Goal: Information Seeking & Learning: Learn about a topic

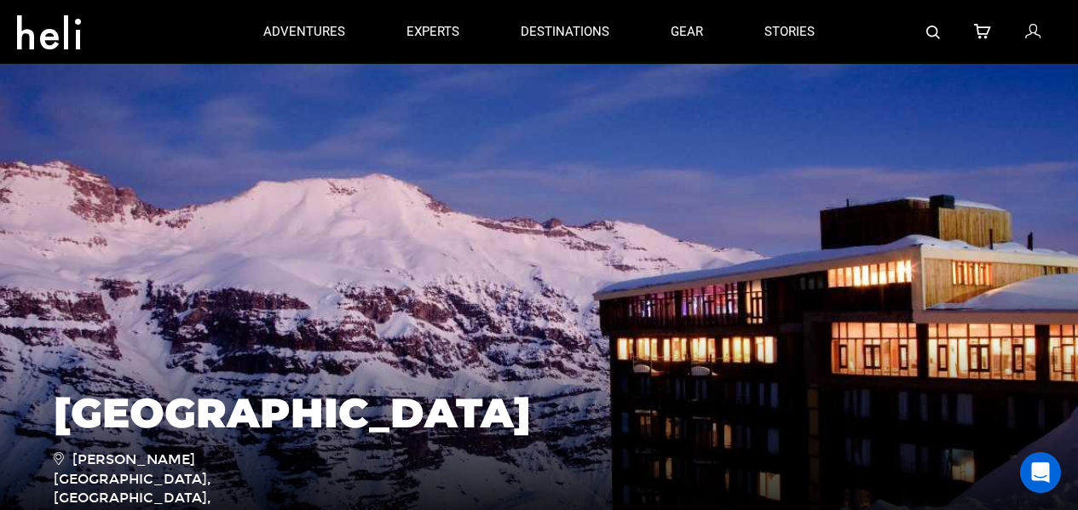
click at [213, 49] on div at bounding box center [125, 32] width 216 height 61
click at [810, 49] on link "stories" at bounding box center [789, 32] width 50 height 64
click at [872, 21] on div at bounding box center [953, 32] width 216 height 64
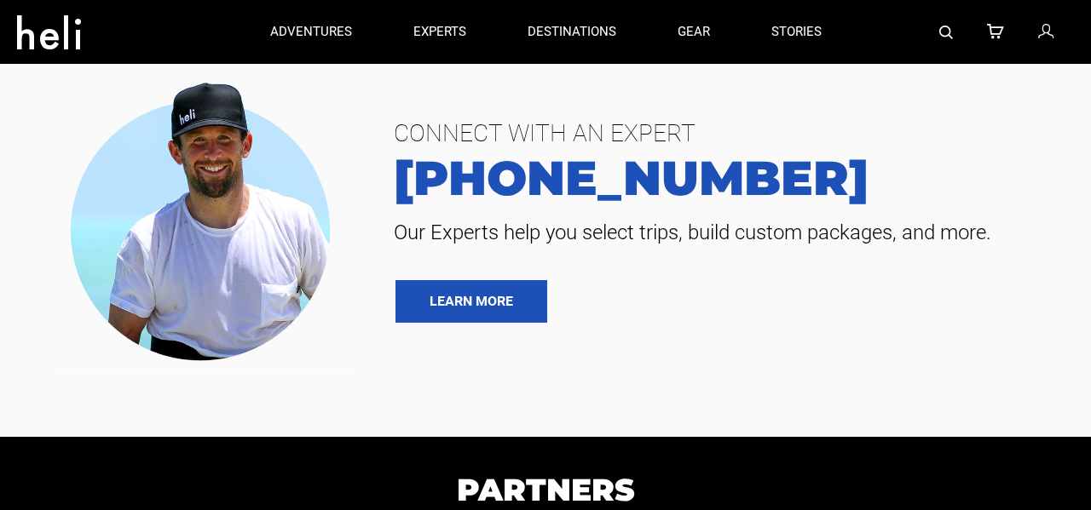
click at [895, 64] on section "CONNECT WITH AN EXPERT 888-420-6534 Our Experts help you select trips, build cu…" at bounding box center [545, 218] width 1091 height 437
click at [201, 49] on div at bounding box center [128, 32] width 222 height 61
click at [892, 64] on section "CONNECT WITH AN EXPERT 888-420-6534 Our Experts help you select trips, build cu…" at bounding box center [545, 218] width 1091 height 437
click at [872, 22] on div at bounding box center [963, 32] width 222 height 64
click at [891, 78] on div "CONNECT WITH AN EXPERT 888-420-6534 Our Experts help you select trips, build cu…" at bounding box center [545, 218] width 1091 height 301
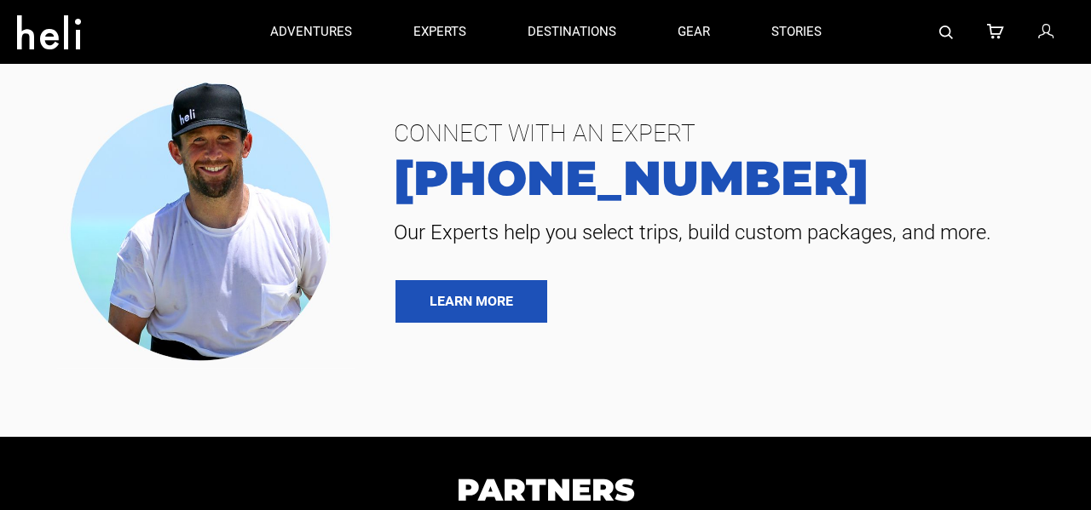
click at [875, 33] on div at bounding box center [963, 32] width 222 height 64
click at [872, 21] on div at bounding box center [963, 32] width 222 height 64
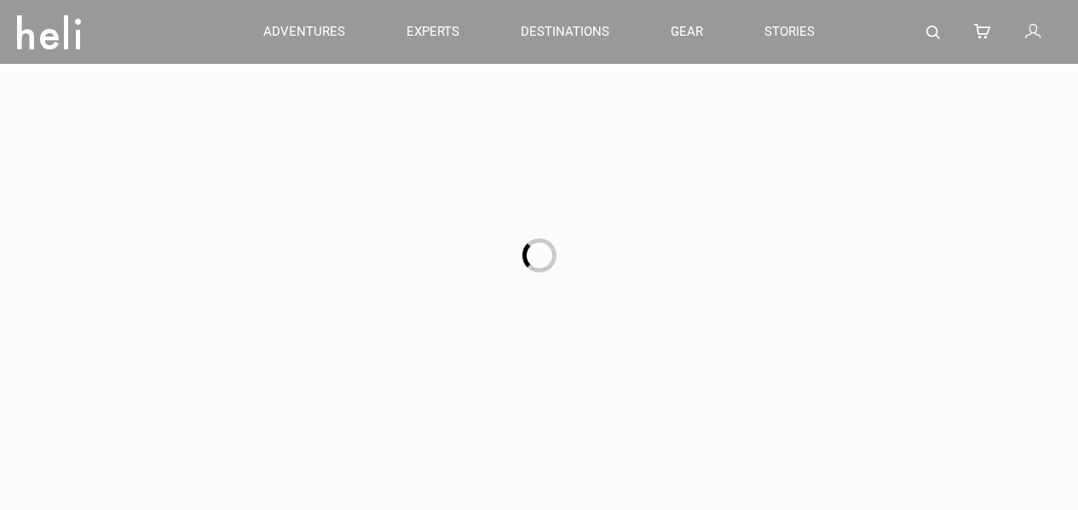
click at [894, 80] on div at bounding box center [539, 255] width 1078 height 510
click at [892, 64] on div at bounding box center [539, 255] width 1078 height 510
click at [784, 4] on div at bounding box center [539, 255] width 1078 height 510
click at [891, 79] on div at bounding box center [539, 255] width 1078 height 510
click at [857, 63] on div at bounding box center [539, 255] width 1078 height 510
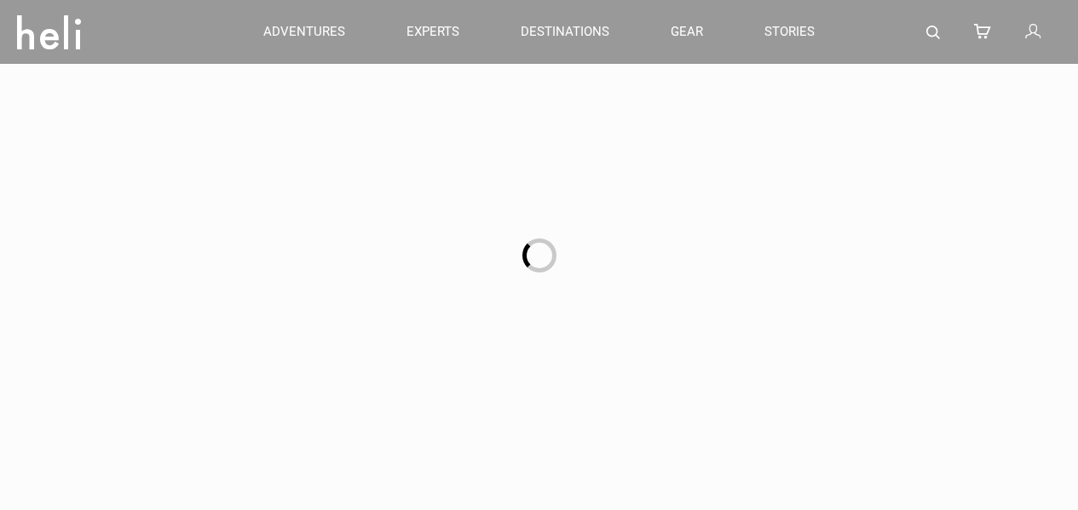
click at [860, 3] on div at bounding box center [539, 255] width 1078 height 510
click at [892, 50] on div at bounding box center [539, 255] width 1078 height 510
click at [858, 63] on div at bounding box center [539, 255] width 1078 height 510
click at [872, 22] on div at bounding box center [539, 255] width 1078 height 510
click at [891, 78] on div at bounding box center [539, 255] width 1078 height 510
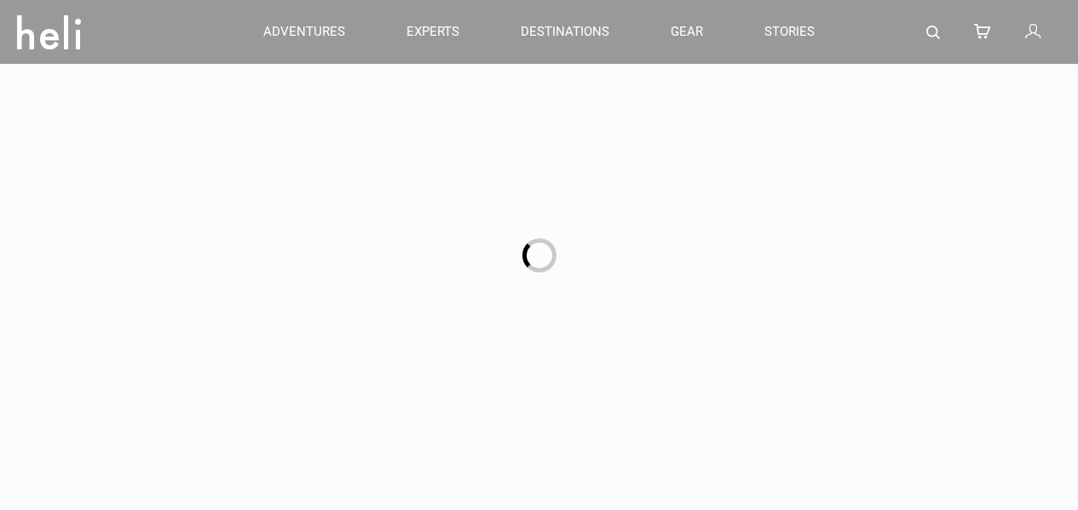
click at [891, 78] on div at bounding box center [539, 255] width 1078 height 510
click at [905, 50] on div at bounding box center [953, 32] width 216 height 64
click at [873, 29] on div at bounding box center [953, 32] width 216 height 64
click at [856, 3] on div at bounding box center [953, 32] width 216 height 64
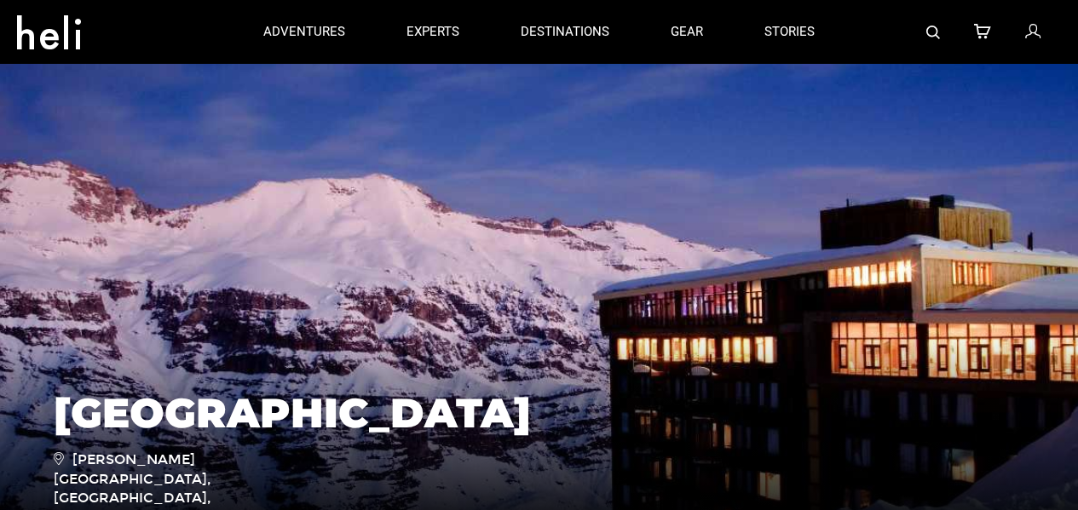
click at [859, 3] on div at bounding box center [953, 32] width 216 height 64
click at [872, 20] on div at bounding box center [953, 32] width 216 height 64
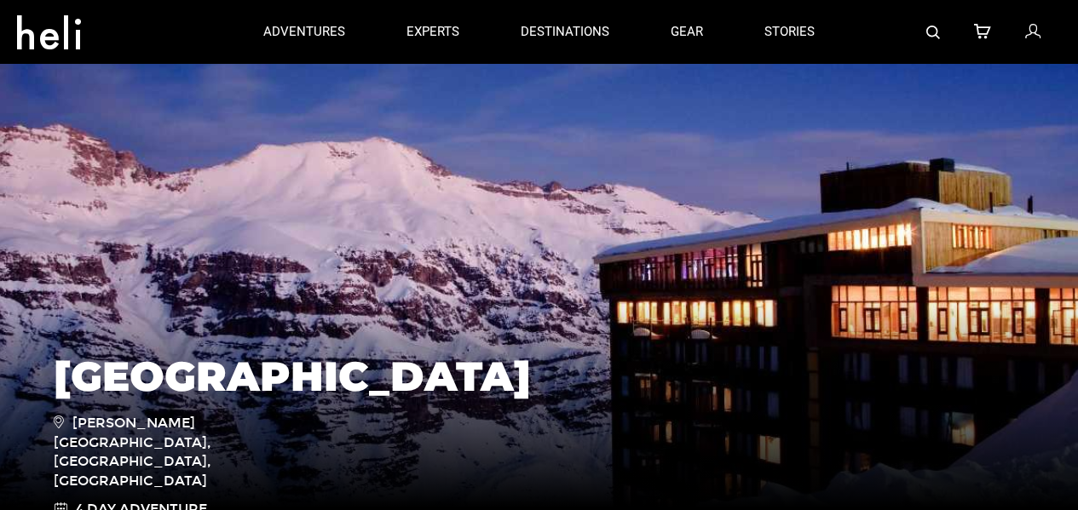
click at [213, 48] on div at bounding box center [125, 32] width 216 height 61
click at [892, 64] on img at bounding box center [539, 281] width 1078 height 511
click at [895, 64] on img at bounding box center [539, 281] width 1078 height 511
click at [858, 63] on div at bounding box center [953, 32] width 216 height 64
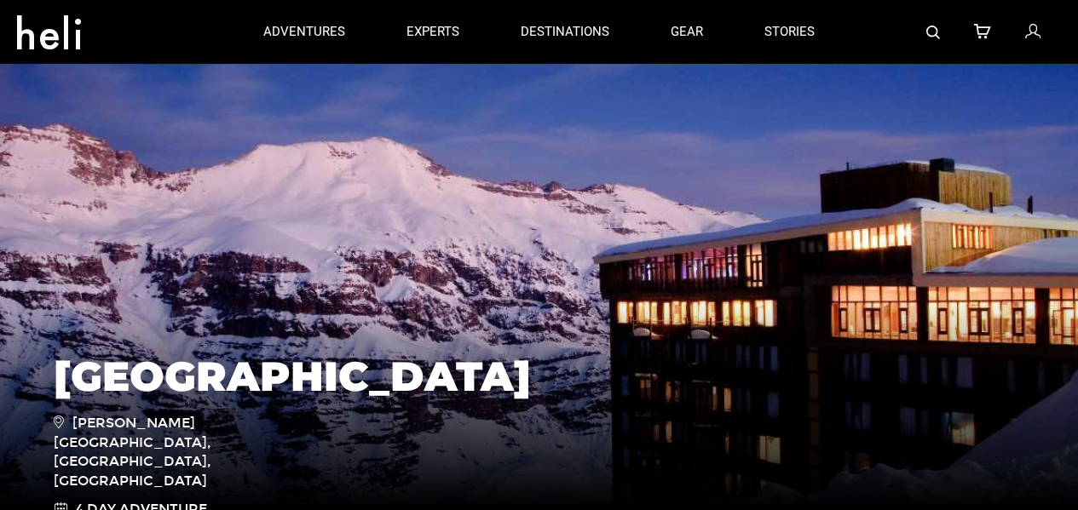
click at [859, 3] on div at bounding box center [953, 32] width 216 height 64
click at [895, 65] on img at bounding box center [539, 281] width 1078 height 511
click at [871, 20] on div at bounding box center [953, 32] width 216 height 64
click at [891, 78] on img at bounding box center [539, 281] width 1078 height 511
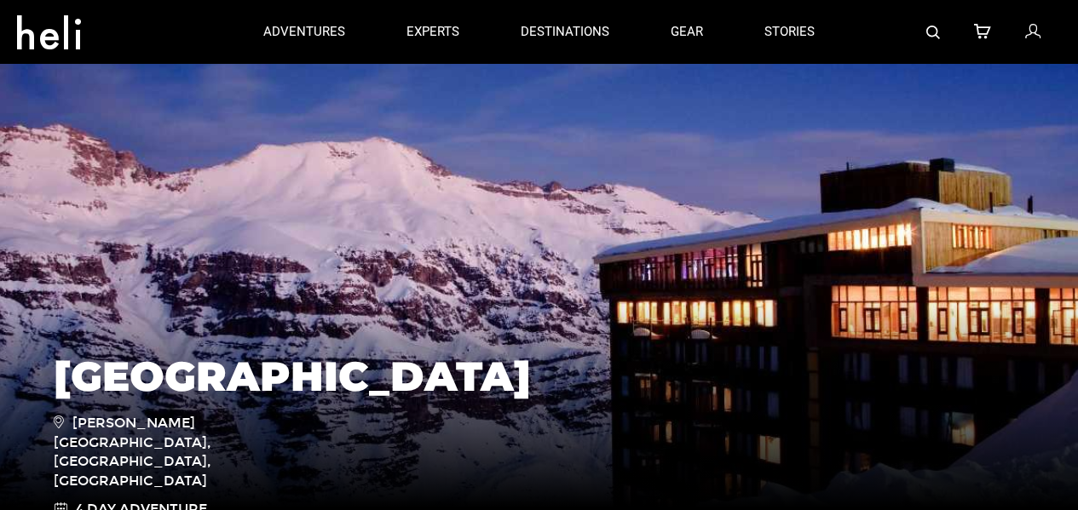
click at [875, 35] on div at bounding box center [953, 32] width 216 height 64
click at [891, 78] on img at bounding box center [539, 281] width 1078 height 511
click at [895, 64] on img at bounding box center [539, 281] width 1078 height 511
click at [856, 64] on img at bounding box center [539, 281] width 1078 height 511
click at [892, 50] on div at bounding box center [953, 32] width 216 height 64
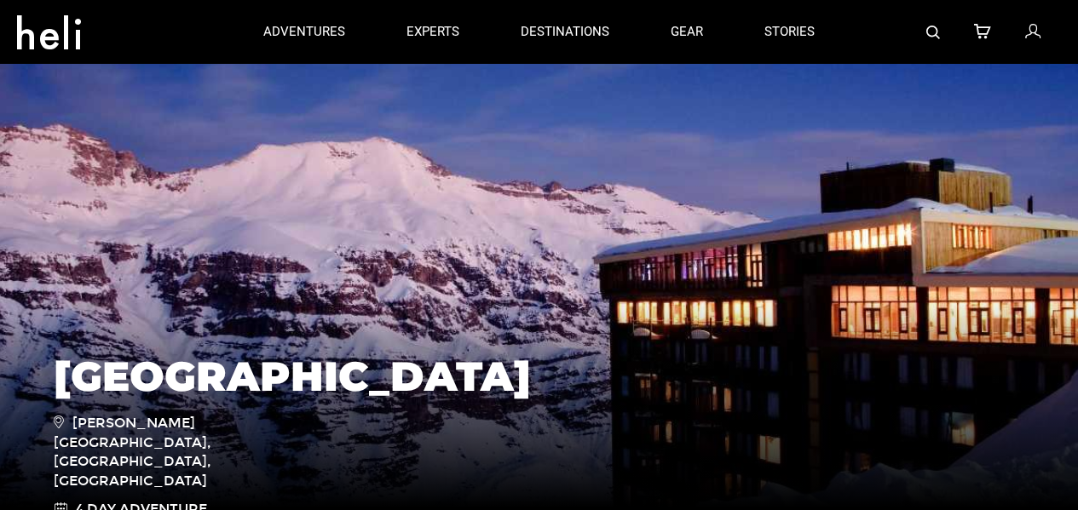
click at [874, 36] on div at bounding box center [953, 32] width 216 height 64
click at [891, 79] on img at bounding box center [539, 281] width 1078 height 511
click at [859, 3] on div at bounding box center [953, 32] width 216 height 64
click at [873, 33] on div at bounding box center [953, 32] width 216 height 64
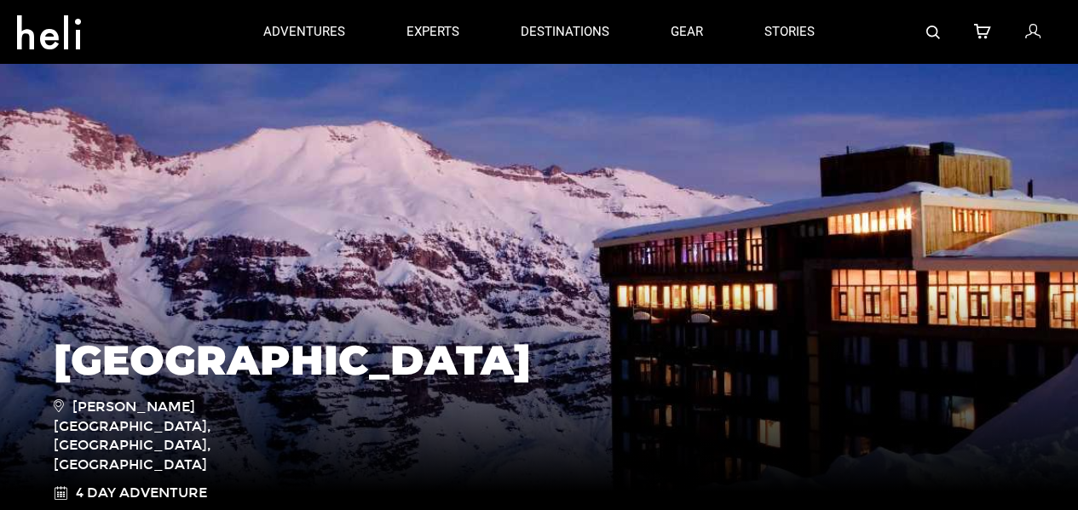
click at [859, 3] on div at bounding box center [953, 32] width 216 height 64
click at [891, 78] on img at bounding box center [539, 264] width 1078 height 511
click at [892, 64] on img at bounding box center [539, 264] width 1078 height 511
click at [891, 79] on img at bounding box center [539, 264] width 1078 height 511
click at [891, 64] on img at bounding box center [539, 264] width 1078 height 511
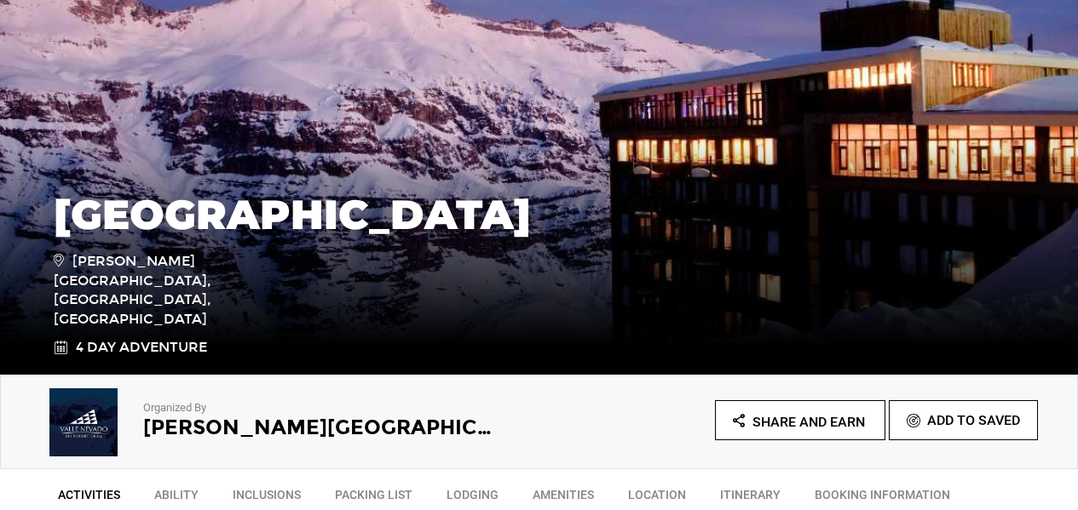
scroll to position [278, 0]
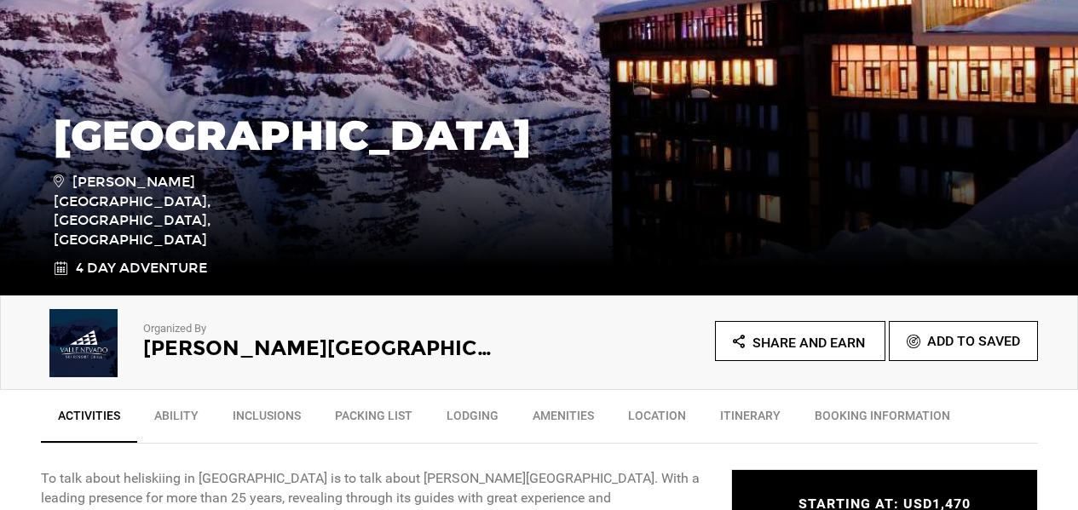
click at [892, 80] on div "Hotel Tres Puntas Valle Nevado Ski Resort, Lo Barnechea, Chile 4 Day Adventure" at bounding box center [539, 168] width 1078 height 256
click at [784, 4] on img at bounding box center [539, 39] width 1078 height 511
click at [871, 21] on img at bounding box center [539, 39] width 1078 height 511
click at [873, 29] on img at bounding box center [539, 39] width 1078 height 511
click at [893, 80] on div "Hotel Tres Puntas Valle Nevado Ski Resort, Lo Barnechea, Chile 4 Day Adventure" at bounding box center [539, 168] width 1078 height 256
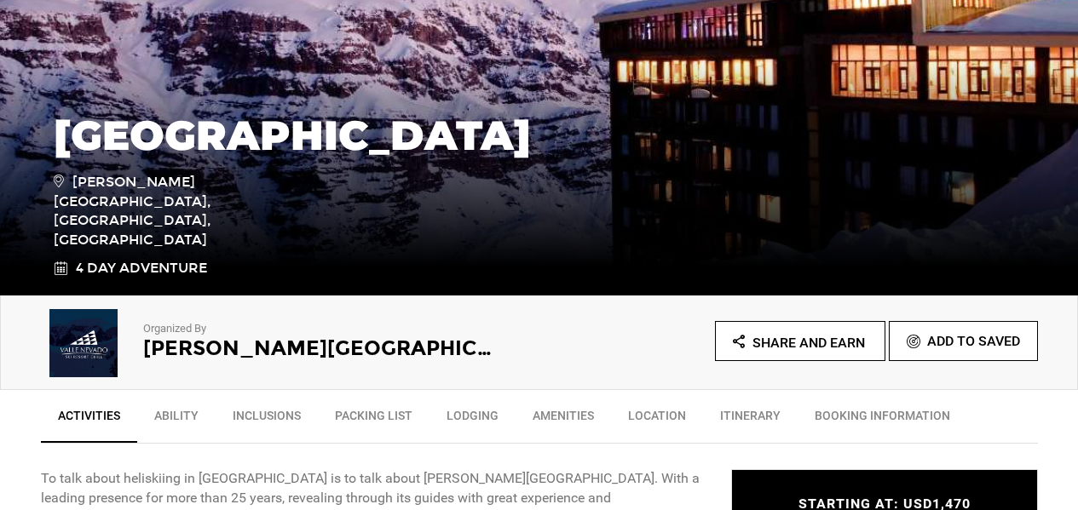
click at [891, 79] on div "Hotel Tres Puntas Valle Nevado Ski Resort, Lo Barnechea, Chile 4 Day Adventure" at bounding box center [539, 168] width 1078 height 256
click at [891, 78] on div "Hotel Tres Puntas Valle Nevado Ski Resort, Lo Barnechea, Chile 4 Day Adventure" at bounding box center [539, 168] width 1078 height 256
click at [784, 4] on img at bounding box center [539, 39] width 1078 height 511
click at [891, 79] on div "Hotel Tres Puntas Valle Nevado Ski Resort, Lo Barnechea, Chile 4 Day Adventure" at bounding box center [539, 168] width 1078 height 256
click at [857, 64] on div "Hotel Tres Puntas Valle Nevado Ski Resort, Lo Barnechea, Chile 4 Day Adventure" at bounding box center [539, 168] width 1078 height 256
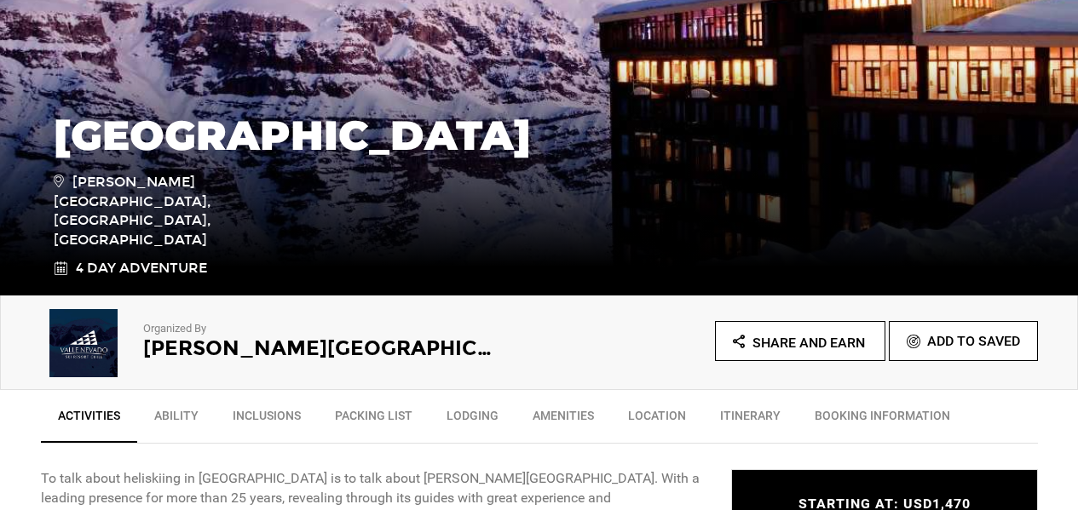
click at [891, 79] on div "Hotel Tres Puntas Valle Nevado Ski Resort, Lo Barnechea, Chile 4 Day Adventure" at bounding box center [539, 168] width 1078 height 256
click at [873, 25] on img at bounding box center [539, 39] width 1078 height 511
click at [879, 20] on img at bounding box center [539, 39] width 1078 height 511
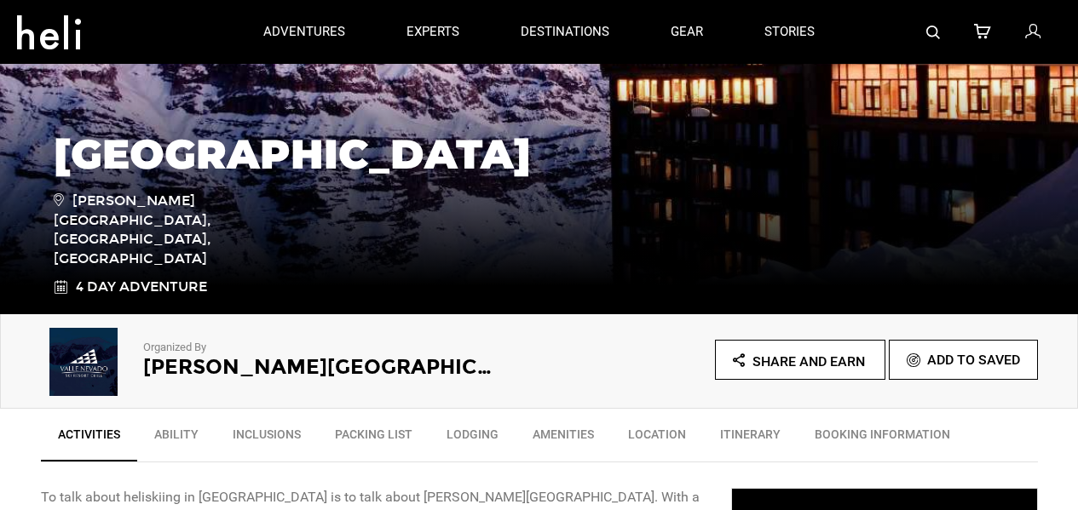
click at [892, 64] on div "Hotel Tres Puntas Valle Nevado Ski Resort, Lo Barnechea, Chile 4 Day Adventure" at bounding box center [539, 187] width 1078 height 256
click at [898, 48] on div at bounding box center [953, 32] width 216 height 64
click at [903, 52] on div at bounding box center [953, 32] width 216 height 64
click at [891, 72] on div "Hotel Tres Puntas Valle Nevado Ski Resort, Lo Barnechea, Chile 4 Day Adventure" at bounding box center [539, 187] width 1078 height 256
click at [857, 63] on div at bounding box center [953, 32] width 216 height 64
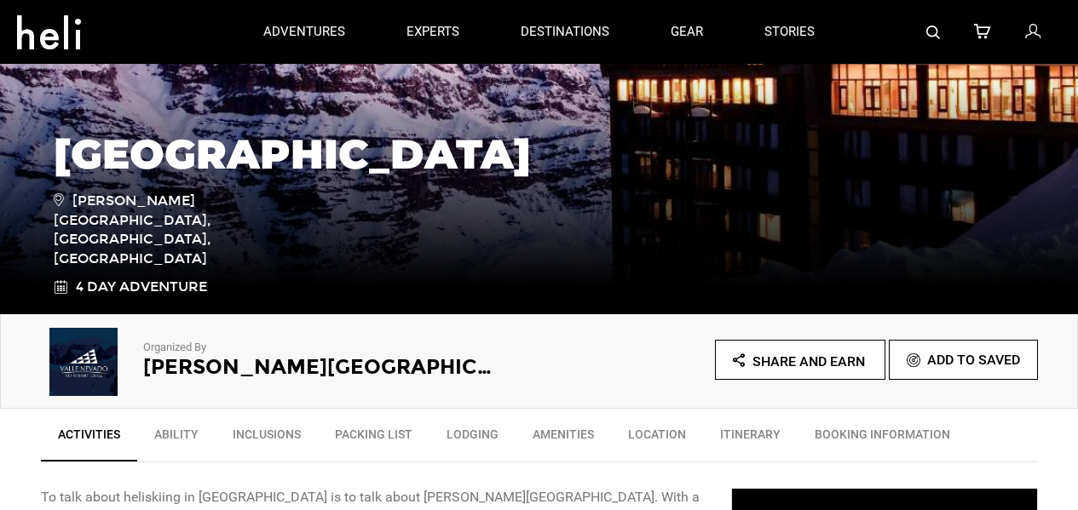
click at [859, 3] on div at bounding box center [953, 32] width 216 height 64
click at [857, 66] on div "Hotel Tres Puntas Valle Nevado Ski Resort, Lo Barnechea, Chile 4 Day Adventure" at bounding box center [539, 187] width 1078 height 256
click at [893, 79] on div "Hotel Tres Puntas Valle Nevado Ski Resort, Lo Barnechea, Chile 4 Day Adventure" at bounding box center [539, 187] width 1078 height 256
click at [892, 64] on div "Hotel Tres Puntas Valle Nevado Ski Resort, Lo Barnechea, Chile 4 Day Adventure" at bounding box center [539, 187] width 1078 height 256
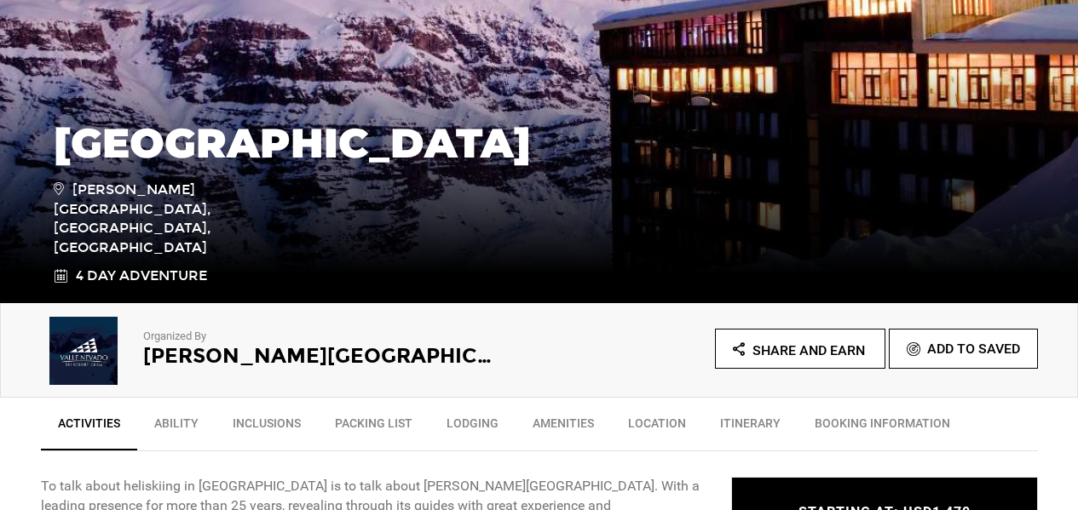
scroll to position [268, 0]
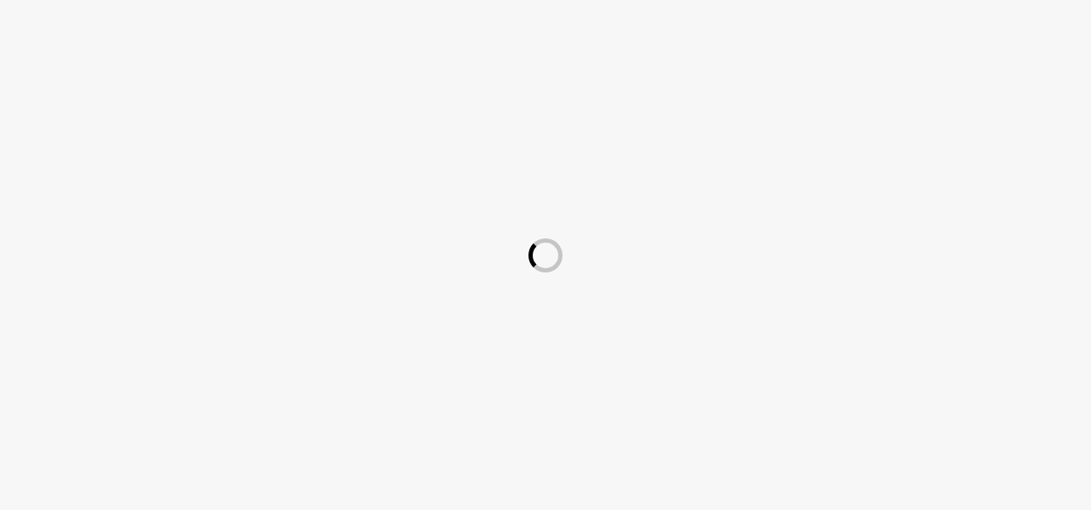
click at [857, 63] on div at bounding box center [545, 255] width 1091 height 510
click at [872, 20] on div at bounding box center [545, 255] width 1091 height 510
click at [873, 20] on div at bounding box center [545, 255] width 1091 height 510
click at [872, 16] on div at bounding box center [545, 255] width 1091 height 510
click at [895, 64] on div at bounding box center [545, 255] width 1091 height 510
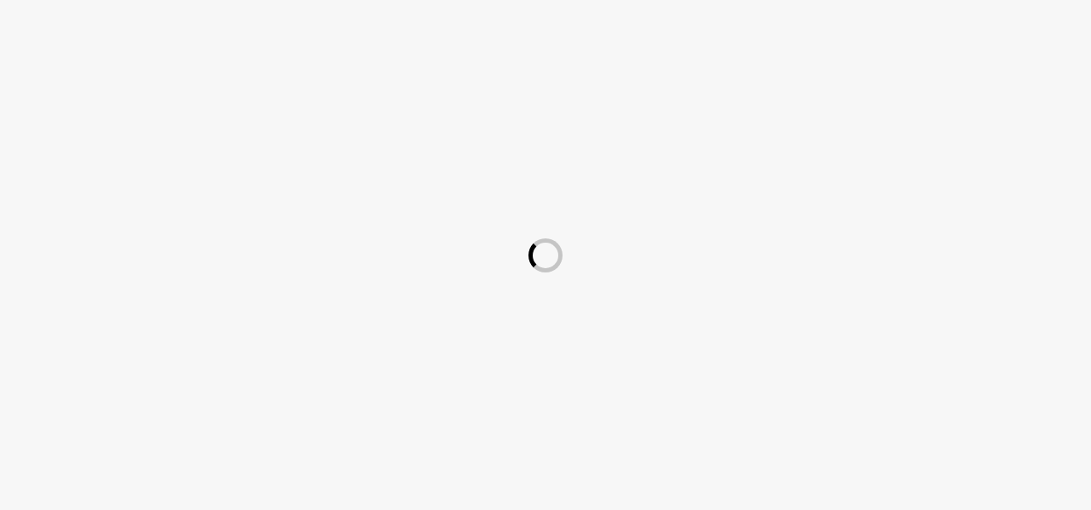
click at [876, 20] on div at bounding box center [545, 255] width 1091 height 510
click at [891, 78] on div at bounding box center [545, 255] width 1091 height 510
click at [874, 33] on div at bounding box center [545, 255] width 1091 height 510
click at [874, 31] on div at bounding box center [545, 255] width 1091 height 510
click at [856, 63] on div at bounding box center [545, 255] width 1091 height 510
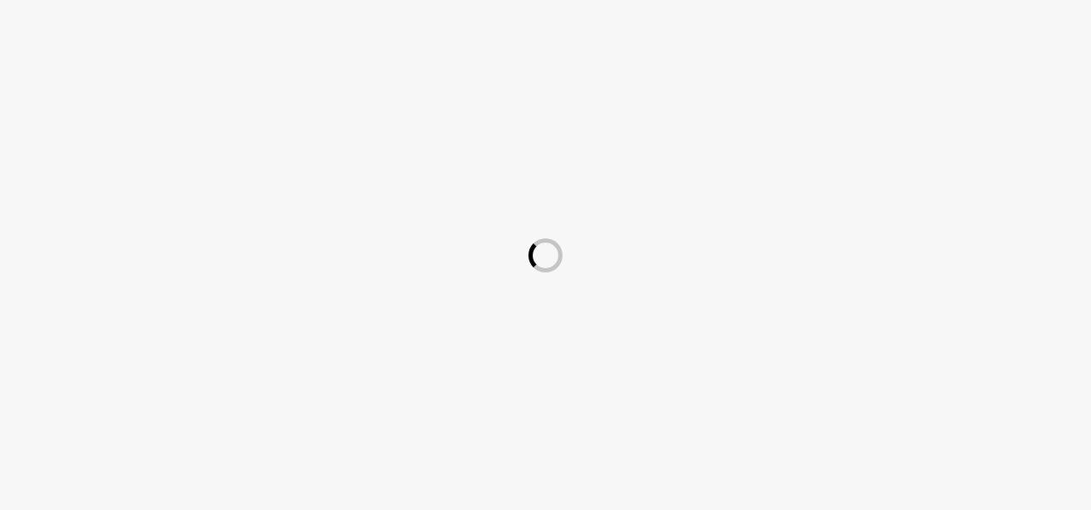
click at [878, 19] on div at bounding box center [545, 255] width 1091 height 510
click at [859, 3] on div at bounding box center [545, 255] width 1091 height 510
click at [893, 79] on div at bounding box center [545, 255] width 1091 height 510
click at [859, 3] on div at bounding box center [545, 255] width 1091 height 510
click at [892, 64] on div at bounding box center [545, 255] width 1091 height 510
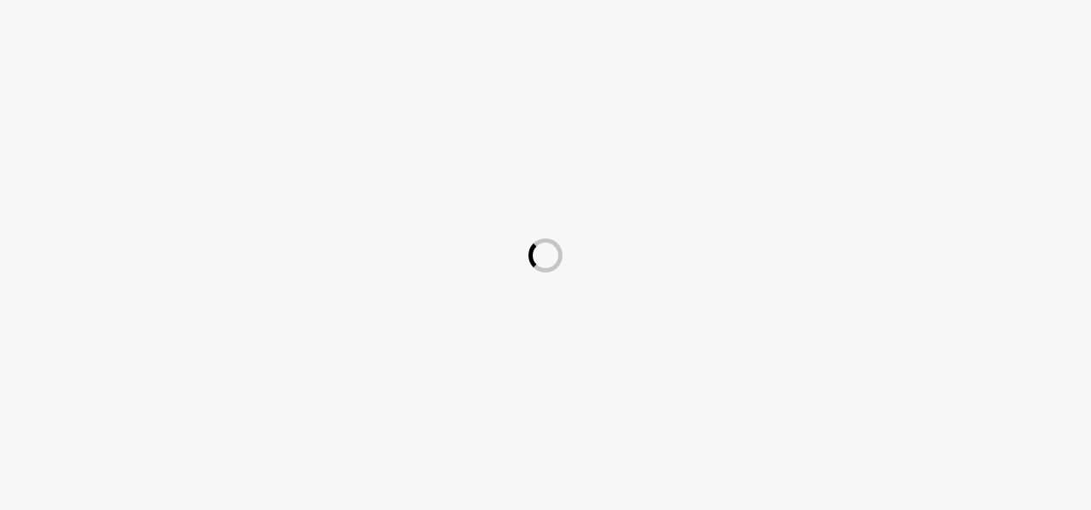
click at [859, 3] on div at bounding box center [545, 255] width 1091 height 510
click at [891, 78] on div at bounding box center [545, 255] width 1091 height 510
click at [872, 20] on div at bounding box center [545, 255] width 1091 height 510
click at [860, 3] on div at bounding box center [545, 255] width 1091 height 510
click at [874, 35] on div at bounding box center [545, 255] width 1091 height 510
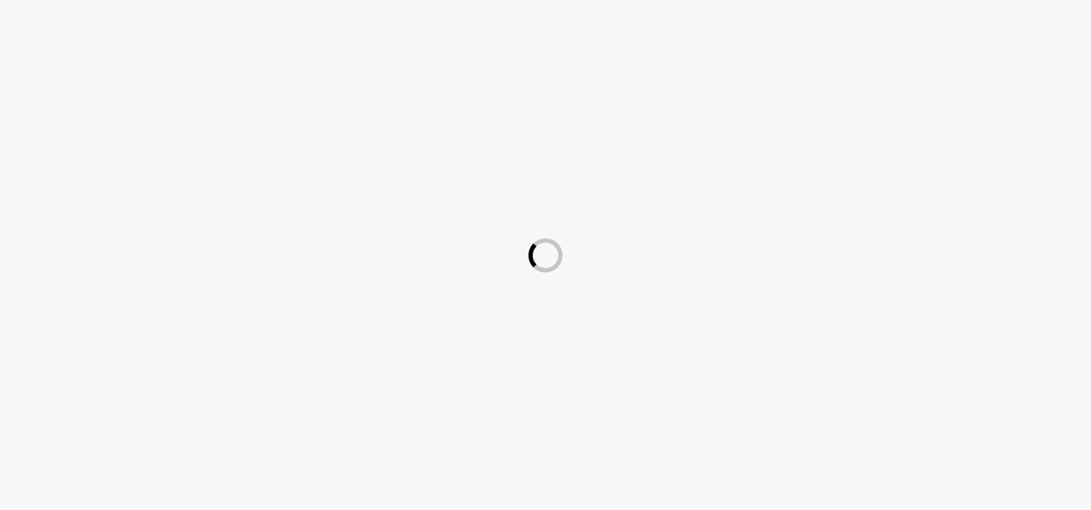
click at [891, 78] on div at bounding box center [545, 255] width 1091 height 510
click at [856, 64] on div at bounding box center [545, 255] width 1091 height 510
click at [878, 18] on div at bounding box center [545, 255] width 1091 height 510
click at [892, 64] on div at bounding box center [545, 255] width 1091 height 510
click at [891, 79] on div at bounding box center [545, 255] width 1091 height 510
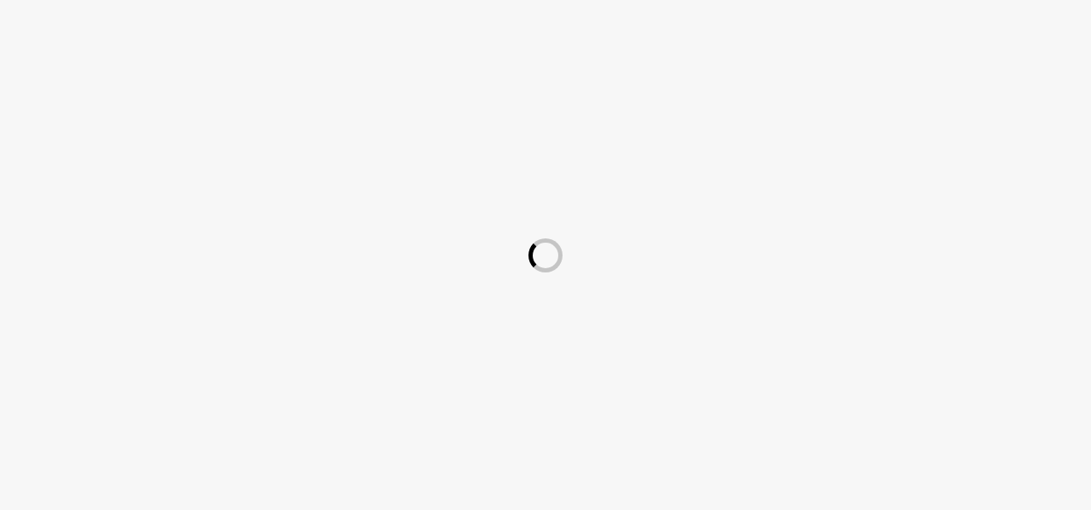
click at [859, 3] on div at bounding box center [545, 255] width 1091 height 510
click at [858, 53] on div at bounding box center [545, 255] width 1091 height 510
click at [891, 78] on div at bounding box center [545, 255] width 1091 height 510
click at [860, 65] on div at bounding box center [545, 255] width 1091 height 510
click at [784, 3] on div at bounding box center [545, 255] width 1091 height 510
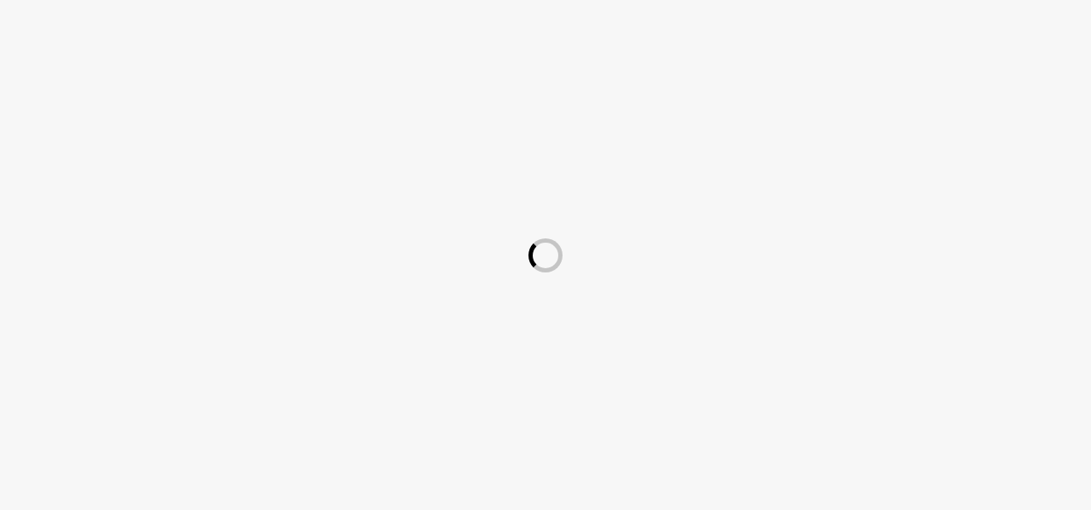
click at [891, 79] on div at bounding box center [545, 255] width 1091 height 510
click at [858, 18] on div at bounding box center [545, 255] width 1091 height 510
click at [891, 79] on div at bounding box center [545, 255] width 1091 height 510
click at [857, 64] on div at bounding box center [545, 255] width 1091 height 510
click at [210, 49] on div at bounding box center [545, 255] width 1091 height 510
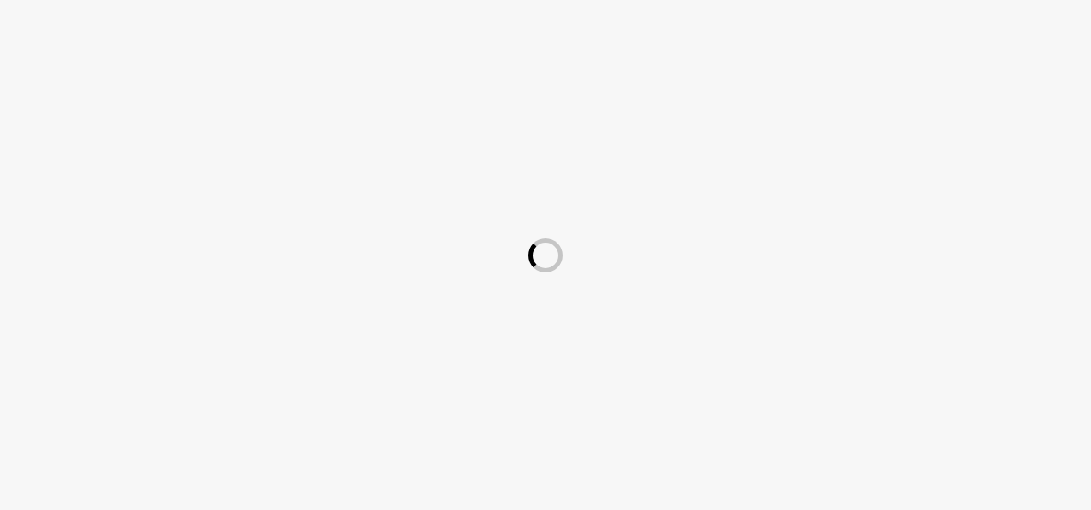
click at [816, 34] on div at bounding box center [545, 255] width 1091 height 510
click at [857, 63] on div at bounding box center [545, 255] width 1091 height 510
click at [893, 80] on div at bounding box center [545, 255] width 1091 height 510
click at [905, 50] on div at bounding box center [545, 255] width 1091 height 510
click at [891, 78] on div at bounding box center [545, 255] width 1091 height 510
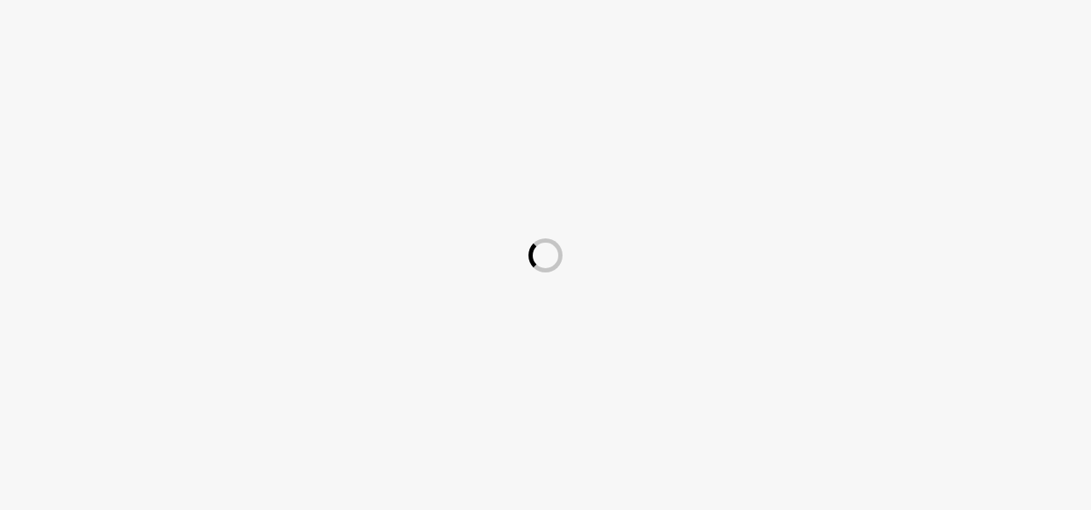
click at [859, 3] on div at bounding box center [545, 255] width 1091 height 510
click at [894, 65] on div at bounding box center [545, 255] width 1091 height 510
click at [879, 18] on div at bounding box center [545, 255] width 1091 height 510
click at [895, 65] on div at bounding box center [545, 255] width 1091 height 510
click at [784, 4] on div at bounding box center [545, 255] width 1091 height 510
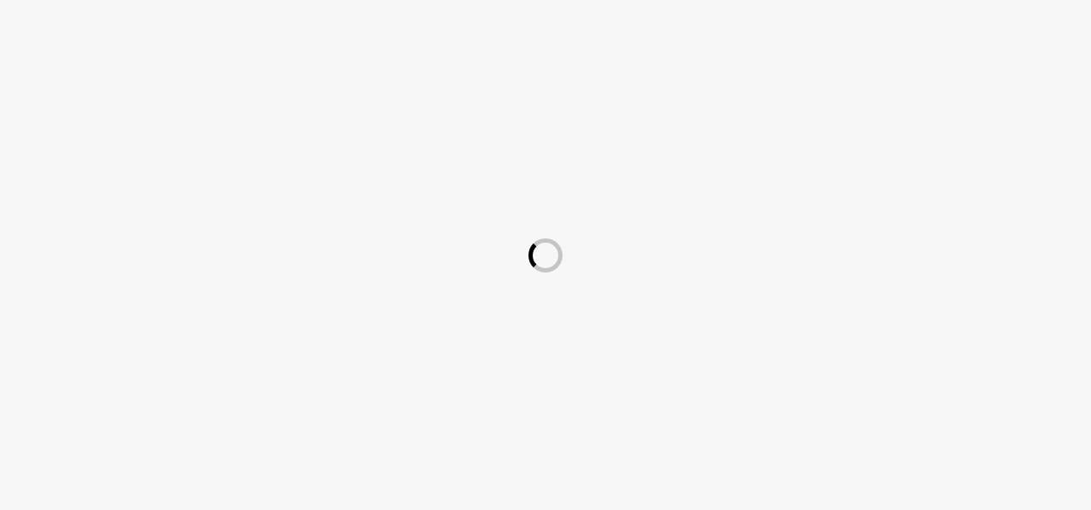
click at [891, 64] on div at bounding box center [545, 255] width 1091 height 510
click at [891, 78] on div at bounding box center [545, 255] width 1091 height 510
click at [859, 3] on div at bounding box center [545, 255] width 1091 height 510
click at [894, 79] on div at bounding box center [545, 255] width 1091 height 510
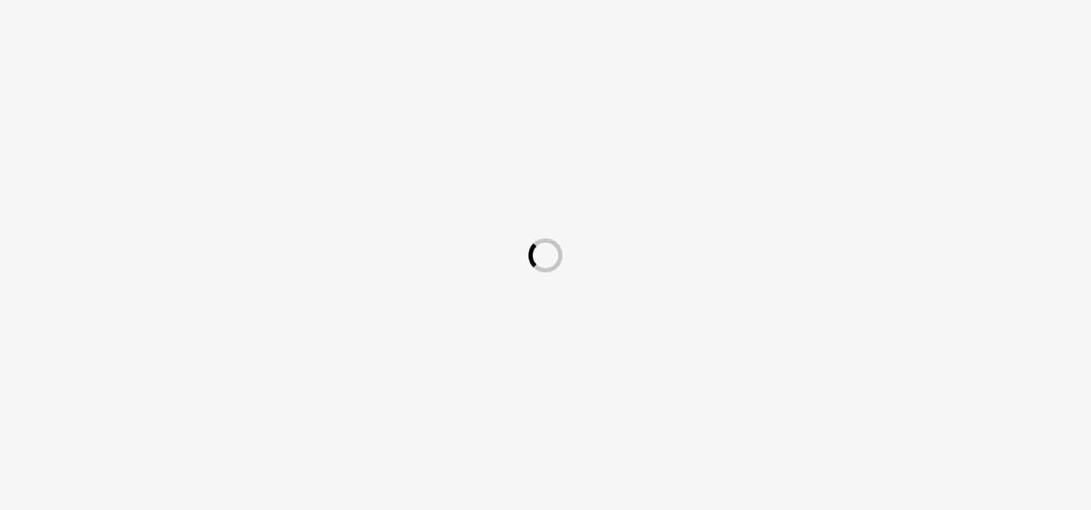
click at [892, 64] on div at bounding box center [545, 255] width 1091 height 510
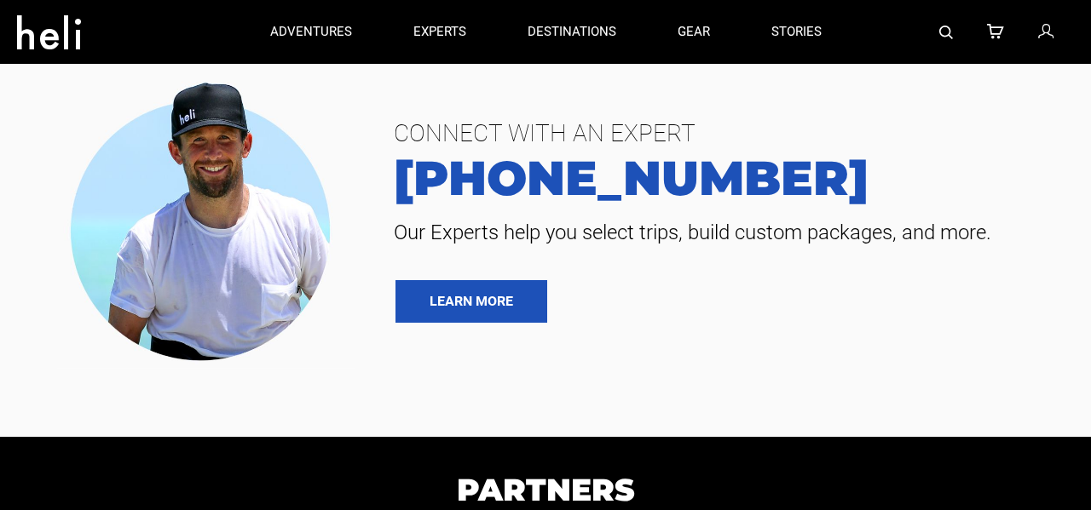
click at [872, 22] on div at bounding box center [963, 32] width 222 height 64
click at [893, 113] on span "CONNECT WITH AN EXPERT" at bounding box center [723, 133] width 684 height 41
click at [872, 19] on div at bounding box center [963, 32] width 222 height 64
click at [893, 113] on span "CONNECT WITH AN EXPERT" at bounding box center [723, 133] width 684 height 41
click at [856, 50] on div at bounding box center [963, 32] width 222 height 64
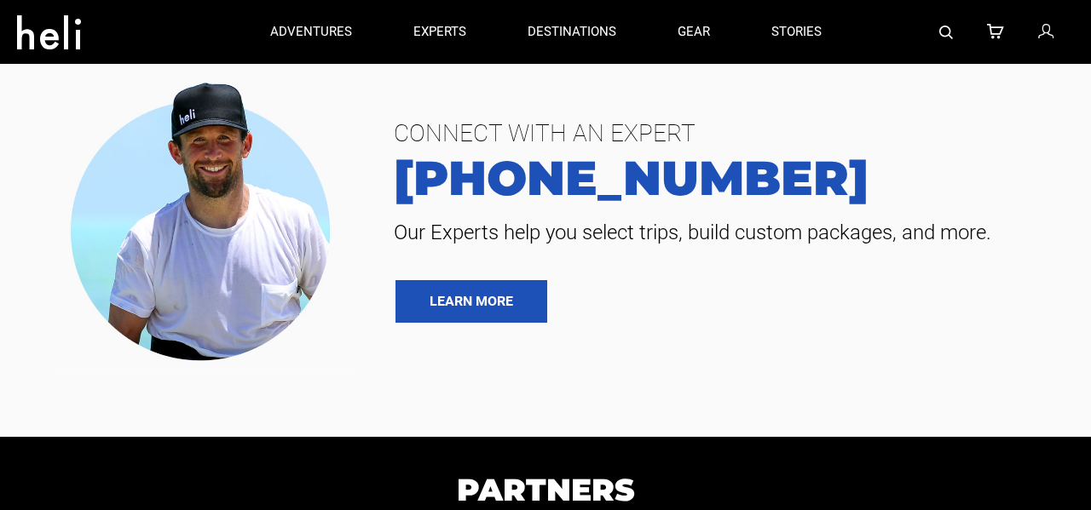
click at [893, 113] on span "CONNECT WITH AN EXPERT" at bounding box center [723, 133] width 684 height 41
click at [857, 64] on section "CONNECT WITH AN EXPERT 888-420-6534 Our Experts help you select trips, build cu…" at bounding box center [545, 218] width 1091 height 437
click at [892, 64] on section "CONNECT WITH AN EXPERT 888-420-6534 Our Experts help you select trips, build cu…" at bounding box center [545, 218] width 1091 height 437
click at [857, 63] on div at bounding box center [963, 32] width 222 height 64
click at [891, 113] on span "CONNECT WITH AN EXPERT" at bounding box center [723, 133] width 684 height 41
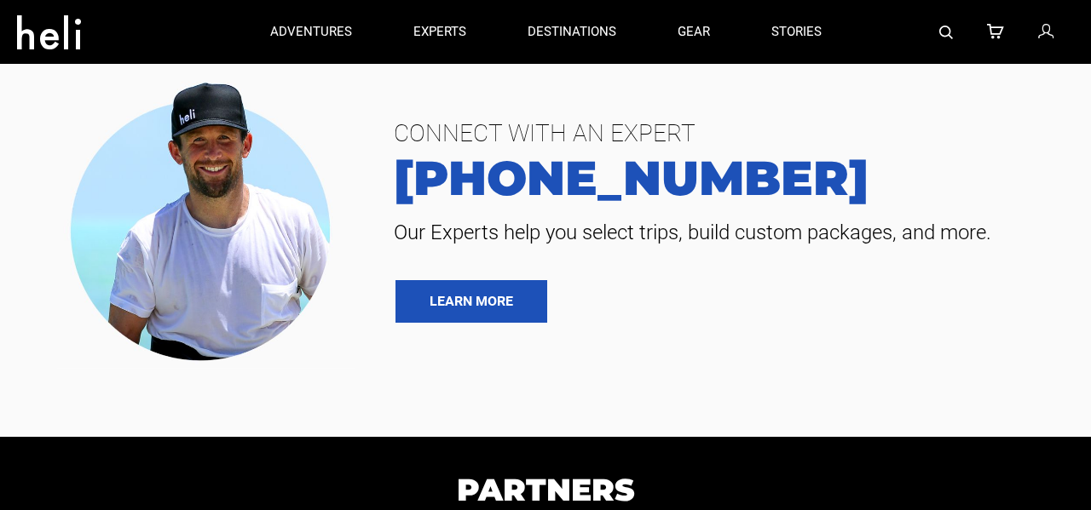
click at [891, 113] on span "CONNECT WITH AN EXPERT" at bounding box center [723, 133] width 684 height 41
click at [894, 113] on span "CONNECT WITH AN EXPERT" at bounding box center [723, 133] width 684 height 41
click at [891, 113] on span "CONNECT WITH AN EXPERT" at bounding box center [723, 133] width 684 height 41
click at [859, 3] on div at bounding box center [963, 32] width 222 height 64
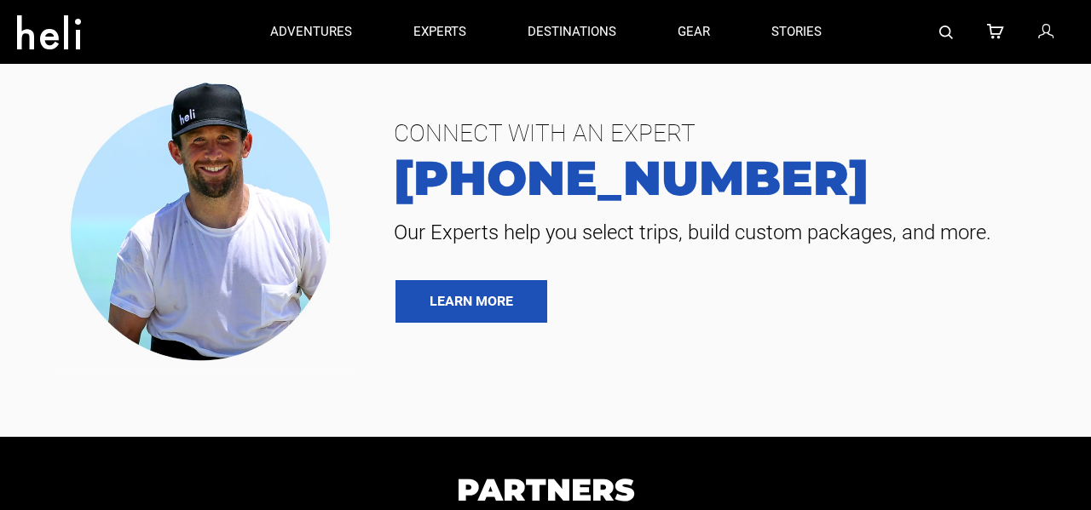
click at [891, 113] on span "CONNECT WITH AN EXPERT" at bounding box center [723, 133] width 684 height 41
click at [892, 64] on section "CONNECT WITH AN EXPERT 888-420-6534 Our Experts help you select trips, build cu…" at bounding box center [545, 218] width 1091 height 437
click at [860, 63] on div at bounding box center [963, 32] width 222 height 64
click at [859, 3] on div at bounding box center [963, 32] width 222 height 64
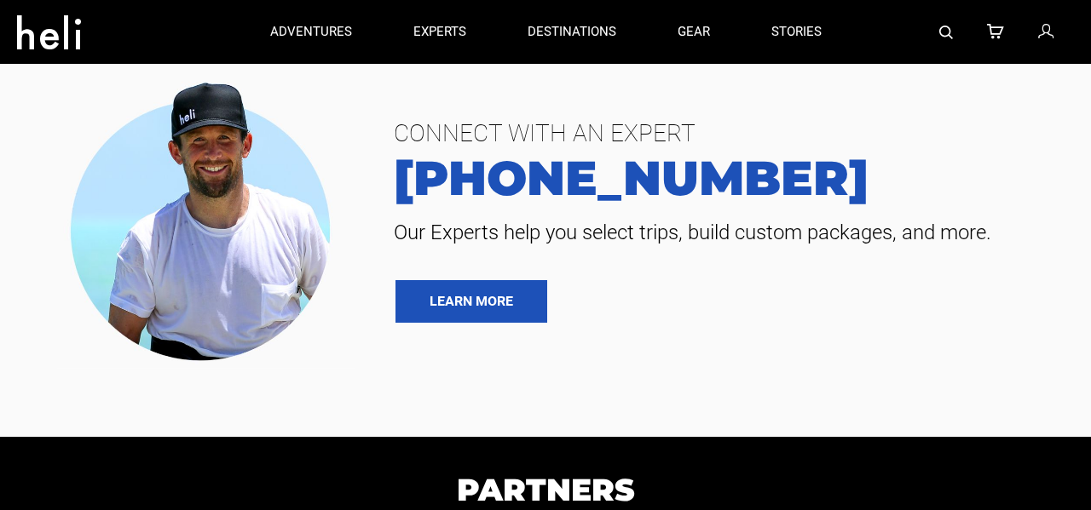
click at [859, 3] on div at bounding box center [963, 32] width 222 height 64
click at [892, 64] on section "CONNECT WITH AN EXPERT 888-420-6534 Our Experts help you select trips, build cu…" at bounding box center [545, 218] width 1091 height 437
click at [859, 3] on div at bounding box center [963, 32] width 222 height 64
click at [873, 18] on div at bounding box center [963, 32] width 222 height 64
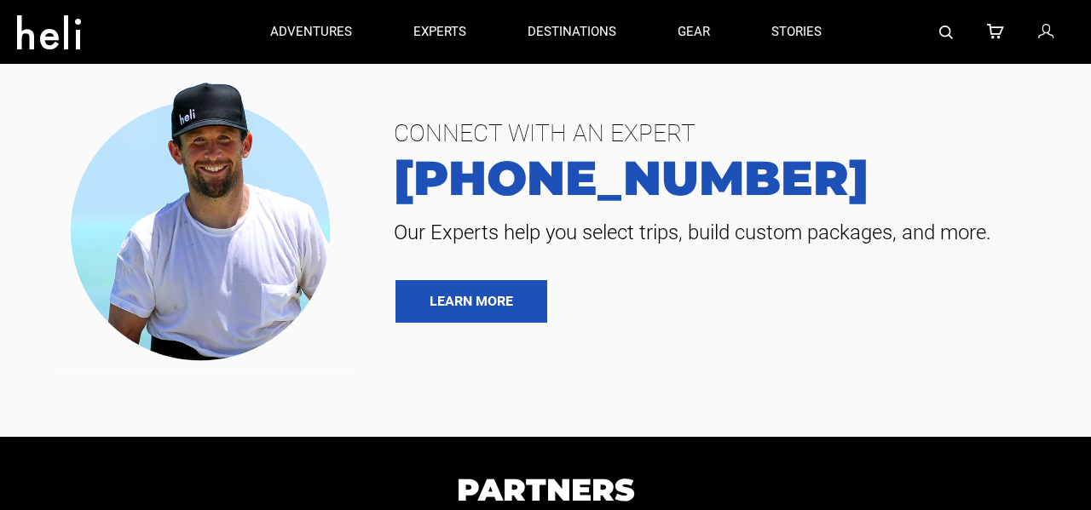
click at [895, 64] on section "CONNECT WITH AN EXPERT 888-420-6534 Our Experts help you select trips, build cu…" at bounding box center [545, 218] width 1091 height 437
click at [873, 23] on div at bounding box center [963, 32] width 222 height 64
click at [892, 50] on div at bounding box center [963, 32] width 222 height 64
click at [872, 19] on div at bounding box center [963, 32] width 222 height 64
click at [860, 3] on div at bounding box center [963, 32] width 222 height 64
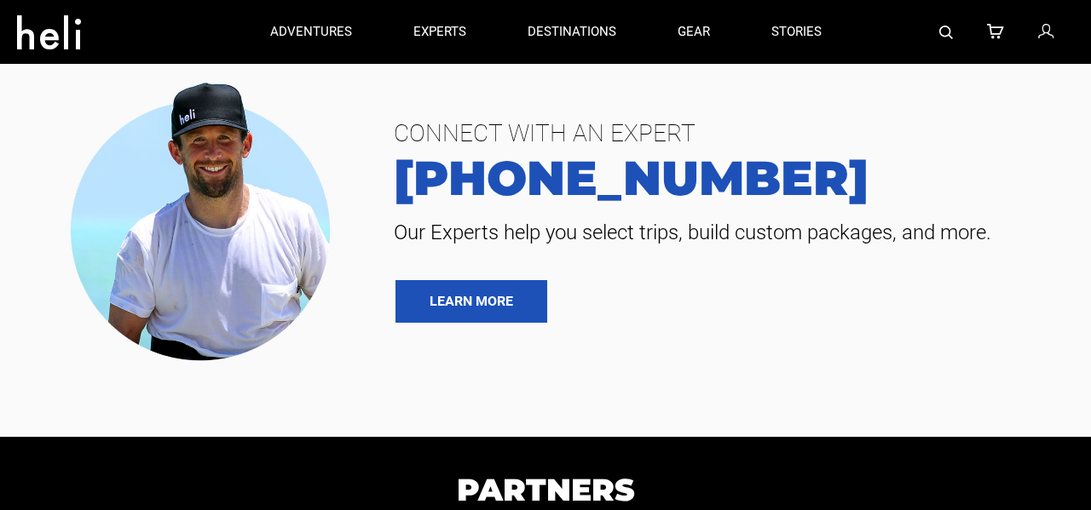
click at [895, 64] on section "CONNECT WITH AN EXPERT 888-420-6534 Our Experts help you select trips, build cu…" at bounding box center [545, 218] width 1091 height 437
click at [894, 113] on span "CONNECT WITH AN EXPERT" at bounding box center [723, 133] width 684 height 41
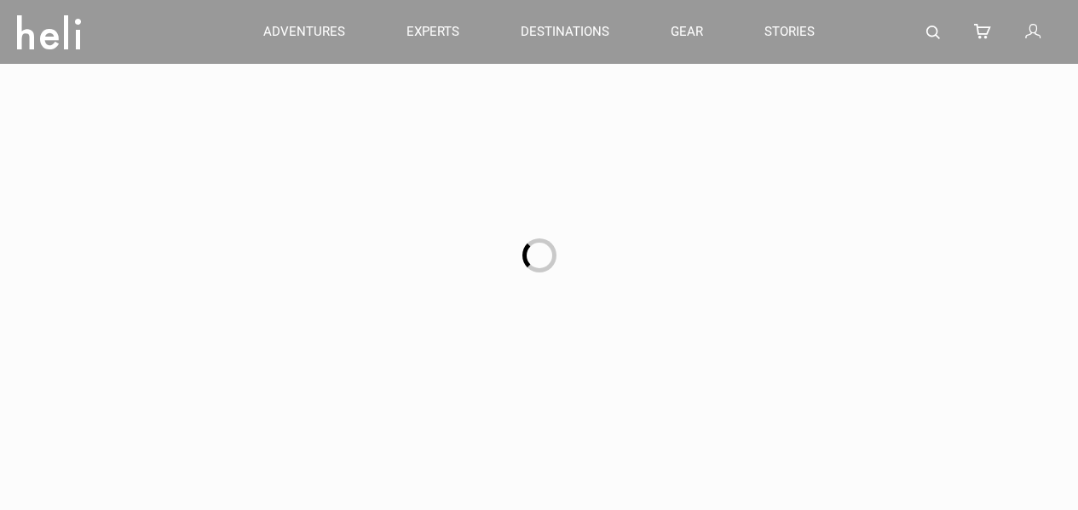
click at [874, 30] on div at bounding box center [539, 255] width 1078 height 510
click at [891, 78] on div at bounding box center [539, 255] width 1078 height 510
click at [859, 3] on div at bounding box center [539, 255] width 1078 height 510
click at [874, 36] on div at bounding box center [539, 255] width 1078 height 510
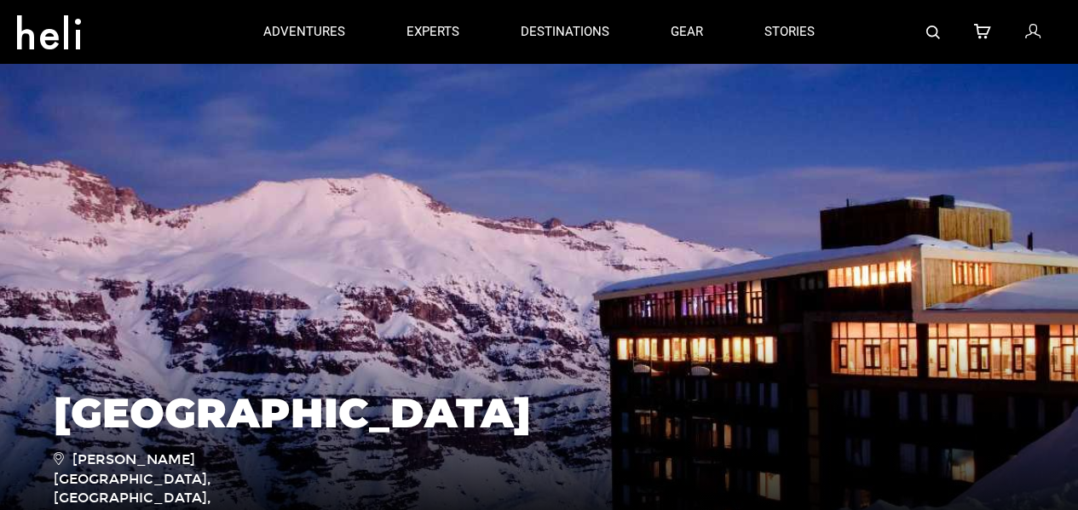
click at [892, 50] on div at bounding box center [953, 32] width 216 height 64
click at [892, 64] on img at bounding box center [539, 317] width 1078 height 511
click at [784, 4] on link "stories" at bounding box center [789, 32] width 50 height 64
click at [873, 26] on div at bounding box center [953, 32] width 216 height 64
click at [213, 49] on div at bounding box center [125, 32] width 216 height 61
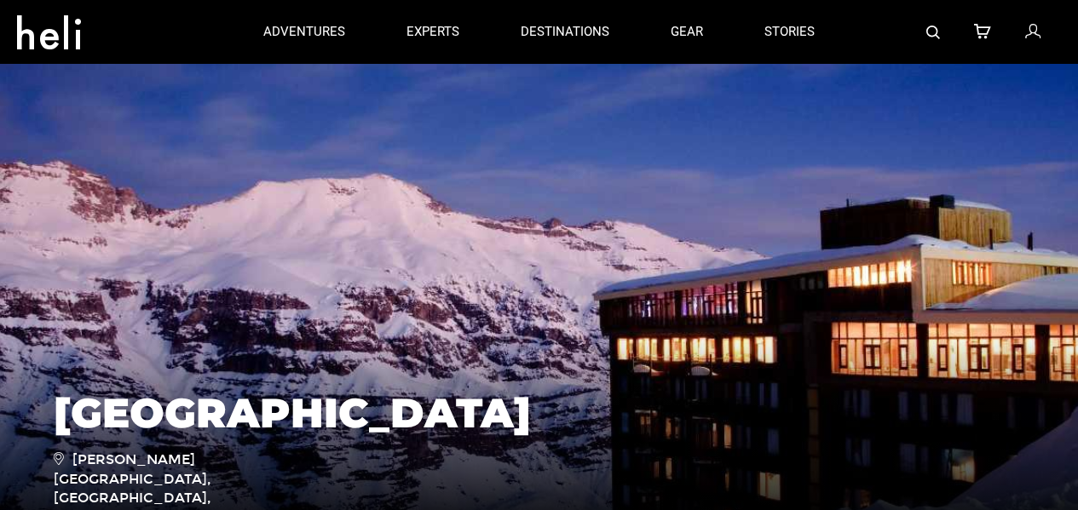
click at [891, 78] on img at bounding box center [539, 317] width 1078 height 511
click at [860, 63] on div at bounding box center [953, 32] width 216 height 64
click at [859, 3] on div at bounding box center [953, 32] width 216 height 64
click at [891, 79] on img at bounding box center [539, 317] width 1078 height 511
click at [810, 19] on link "stories" at bounding box center [789, 32] width 50 height 64
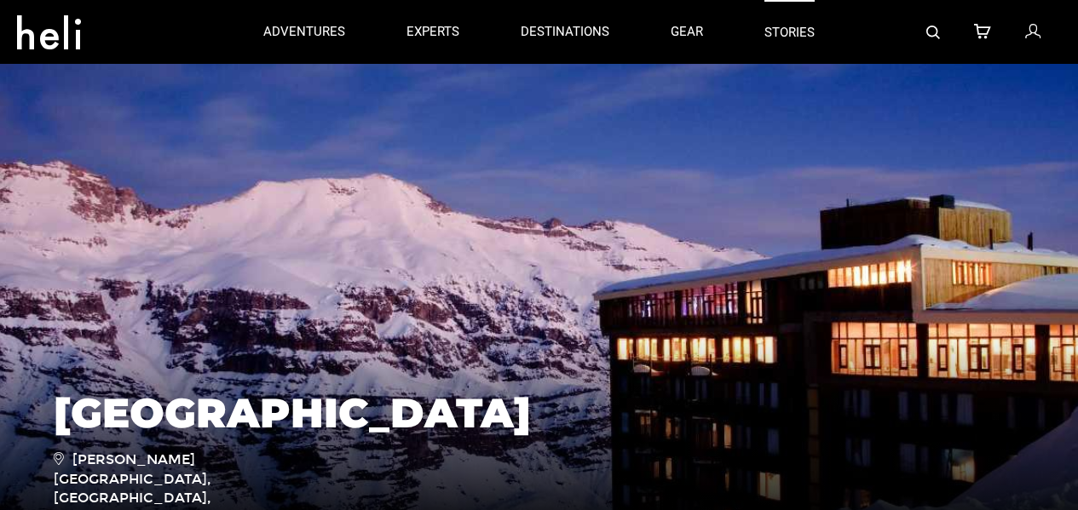
click at [857, 63] on div at bounding box center [953, 32] width 216 height 64
click at [784, 3] on link "stories" at bounding box center [789, 32] width 50 height 64
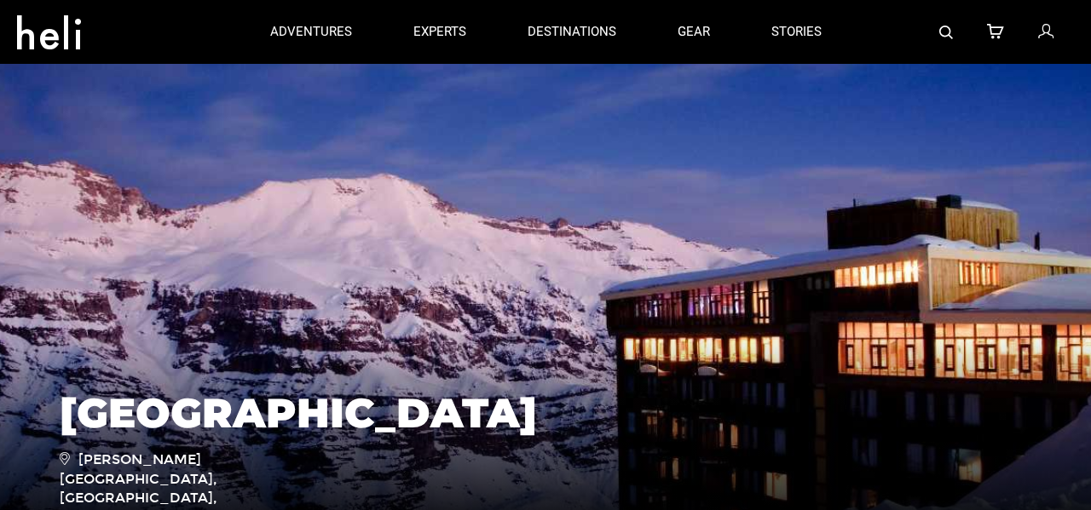
click at [891, 79] on img at bounding box center [545, 317] width 1091 height 511
click at [876, 21] on div at bounding box center [963, 32] width 222 height 64
click at [893, 79] on img at bounding box center [545, 317] width 1091 height 511
click at [875, 34] on div at bounding box center [963, 32] width 222 height 64
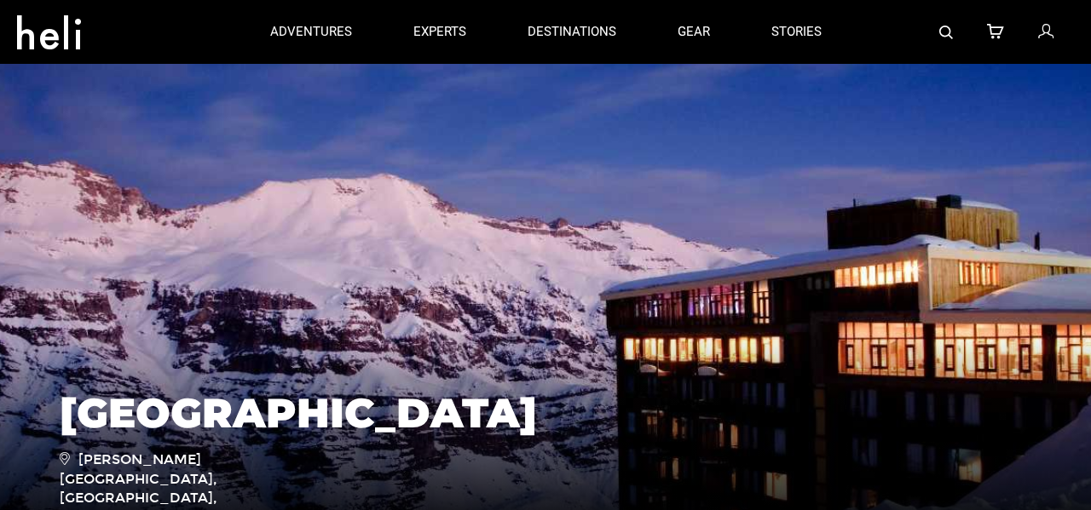
click at [857, 64] on img at bounding box center [545, 317] width 1091 height 511
click at [891, 79] on img at bounding box center [545, 317] width 1091 height 511
click at [859, 3] on div at bounding box center [963, 32] width 222 height 64
click at [891, 64] on img at bounding box center [545, 317] width 1091 height 511
click at [891, 78] on img at bounding box center [545, 317] width 1091 height 511
